Goal: Check status

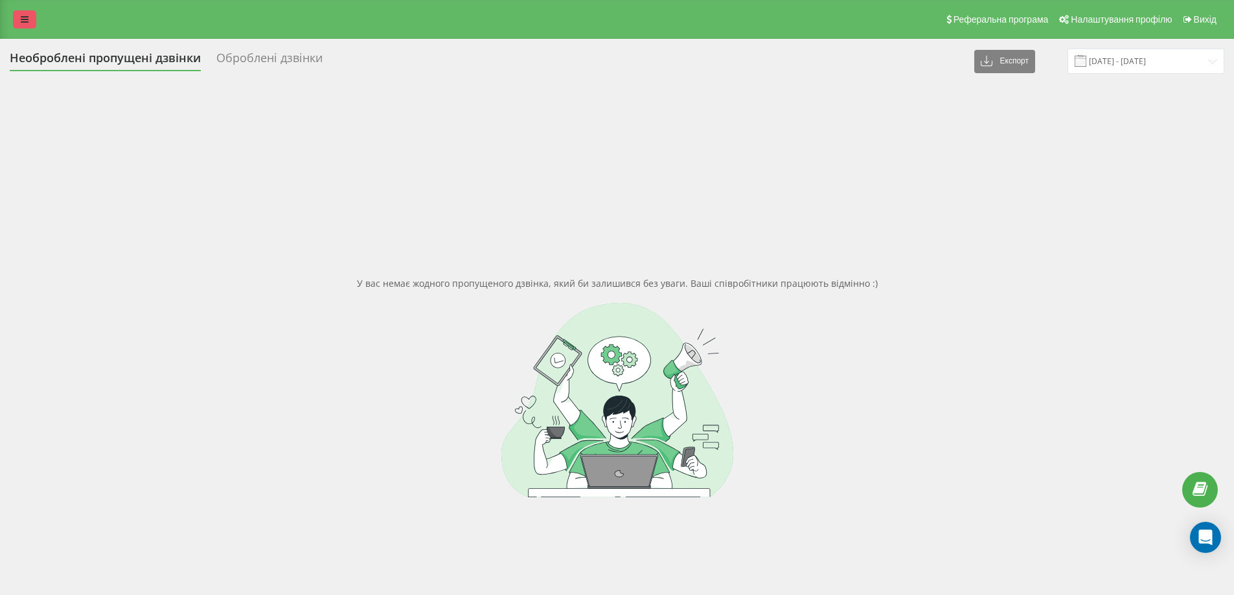
click at [23, 14] on link at bounding box center [24, 19] width 23 height 18
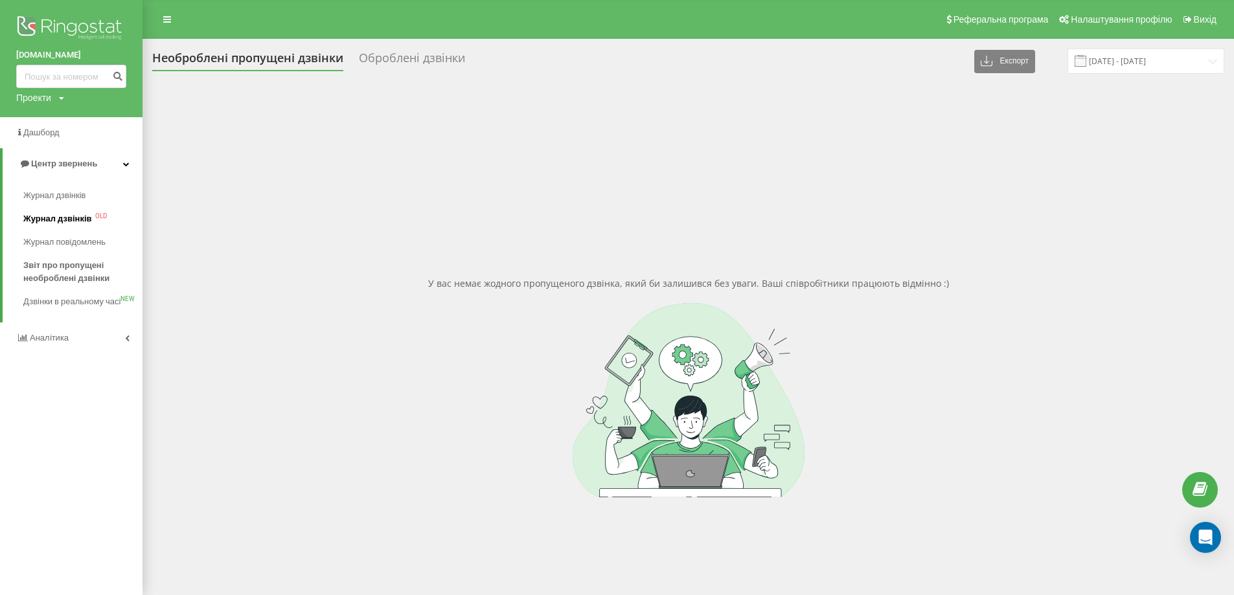
click at [86, 213] on span "Журнал дзвінків" at bounding box center [57, 219] width 69 height 13
click at [434, 59] on div "Оброблені дзвінки" at bounding box center [412, 61] width 106 height 20
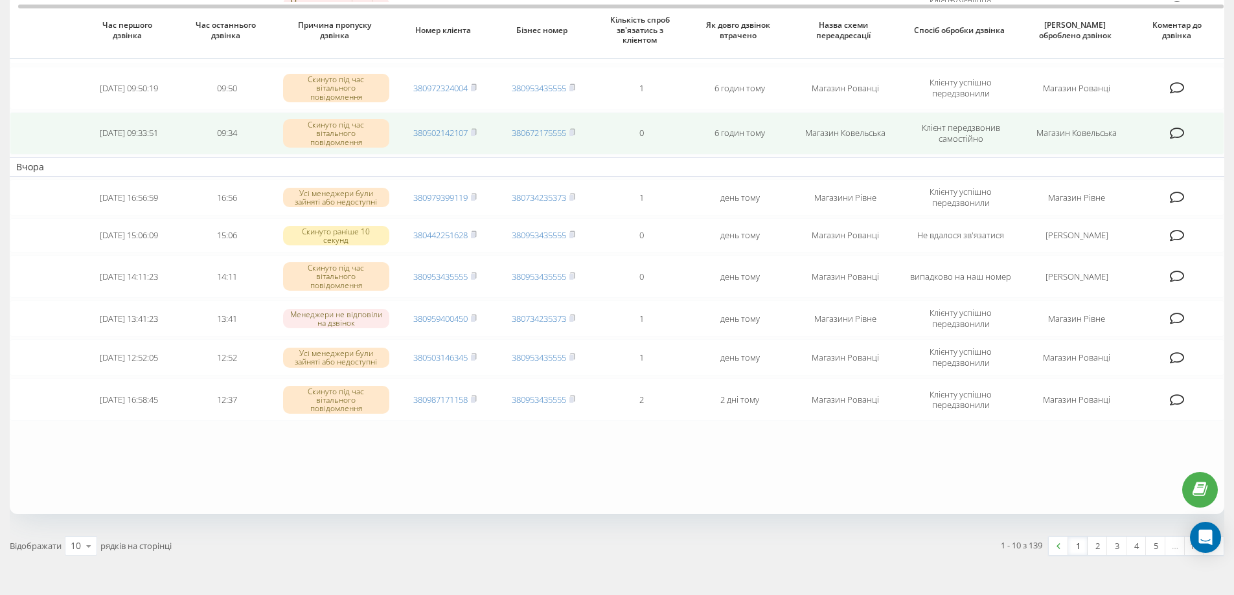
scroll to position [194, 0]
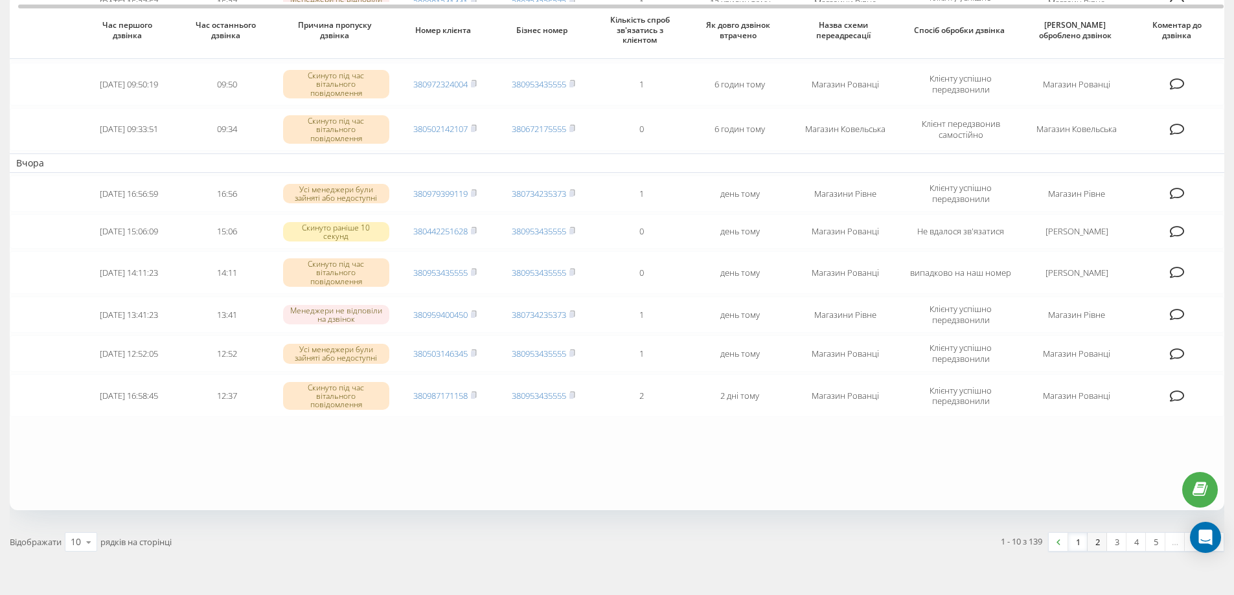
click at [1098, 533] on link "2" at bounding box center [1097, 542] width 19 height 18
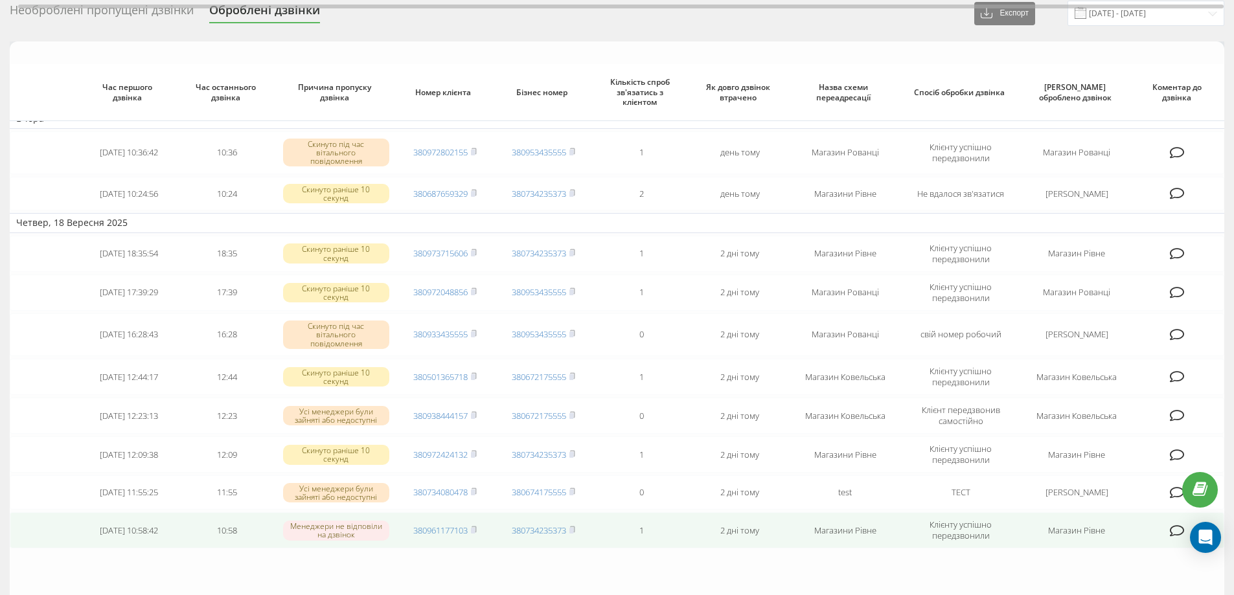
scroll to position [192, 0]
